Goal: Understand process/instructions

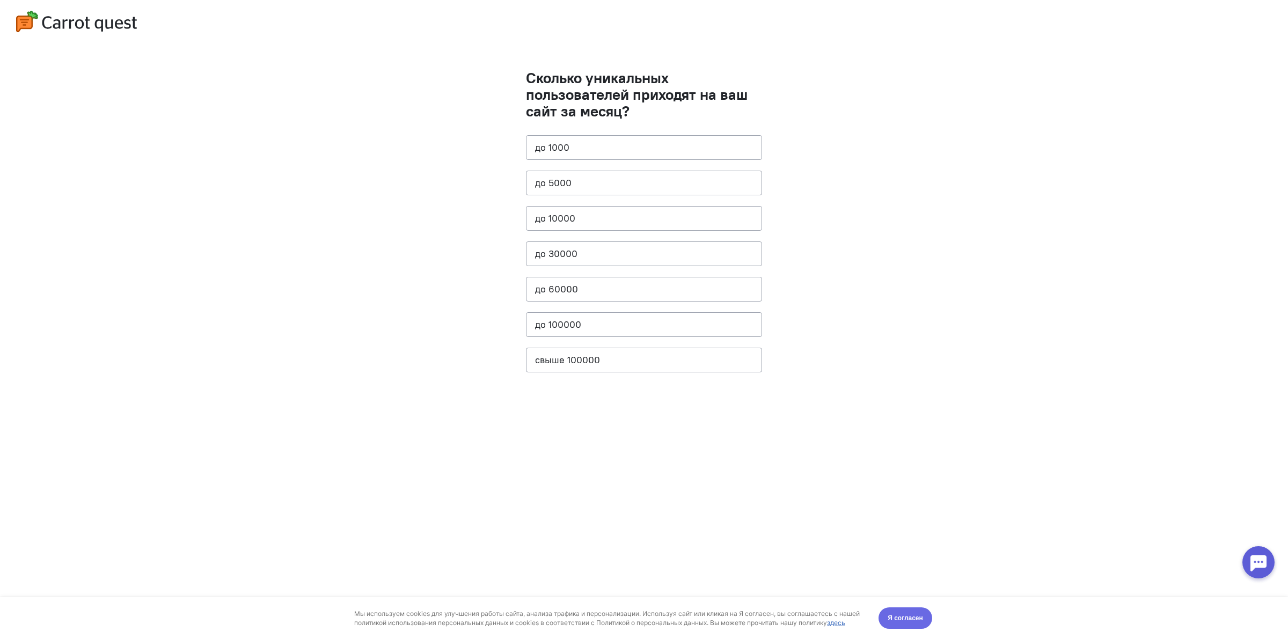
click at [912, 620] on span "Я согласен" at bounding box center [905, 618] width 35 height 11
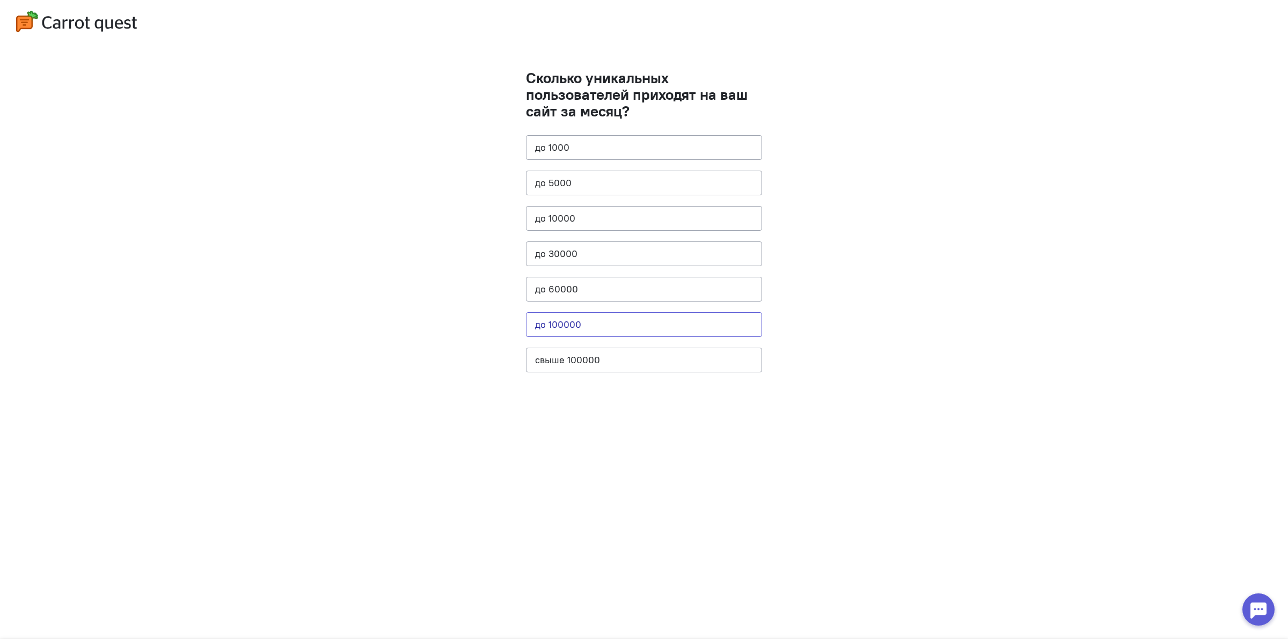
click at [642, 317] on button "до 100000" at bounding box center [644, 324] width 236 height 25
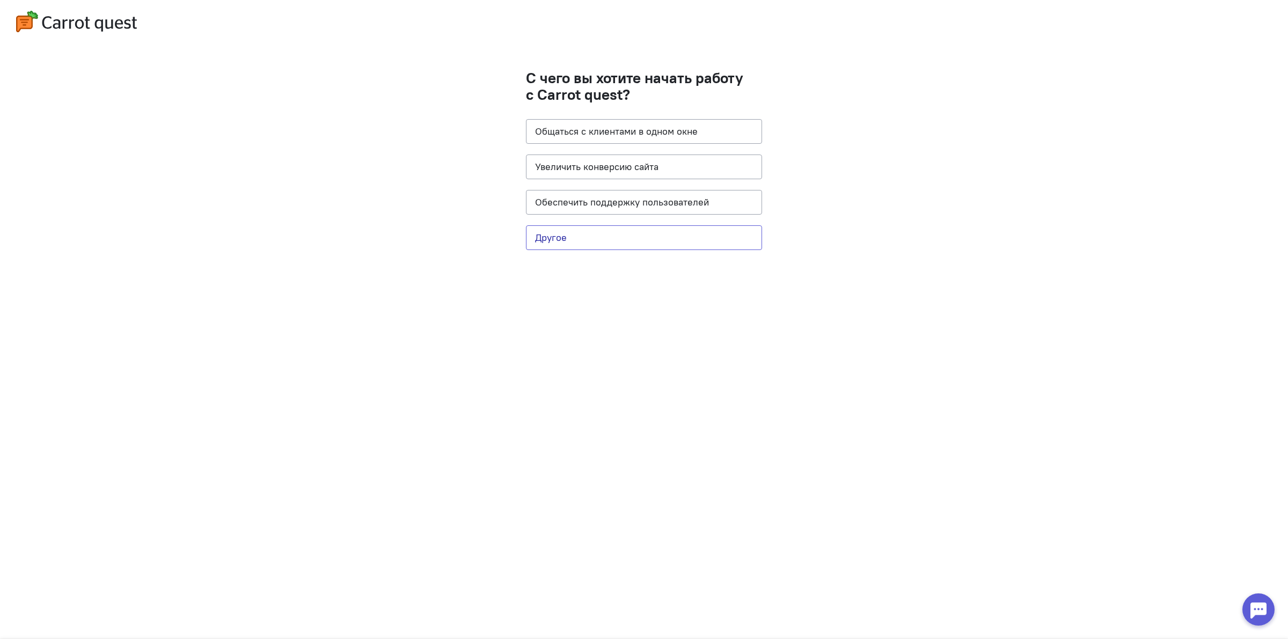
click at [657, 248] on button "Другое" at bounding box center [644, 237] width 236 height 25
